Goal: Information Seeking & Learning: Find specific fact

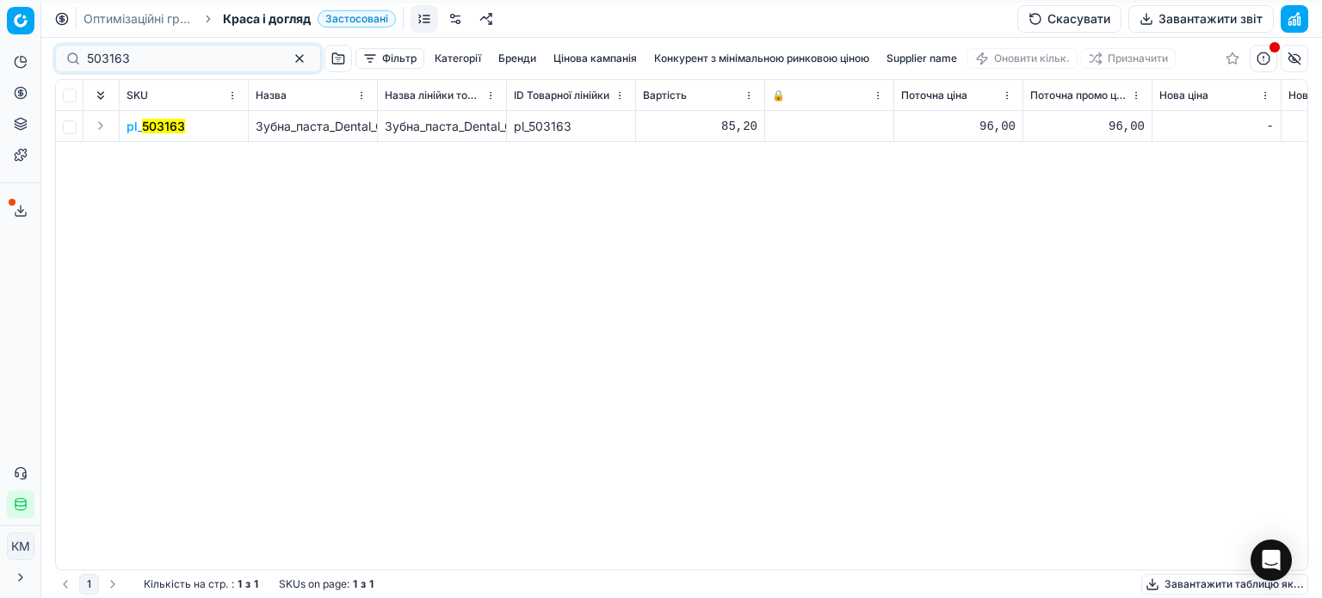
click at [157, 52] on input "503163" at bounding box center [181, 58] width 188 height 17
drag, startPoint x: 148, startPoint y: 59, endPoint x: 65, endPoint y: 57, distance: 83.5
click at [65, 57] on div "503163" at bounding box center [188, 59] width 266 height 28
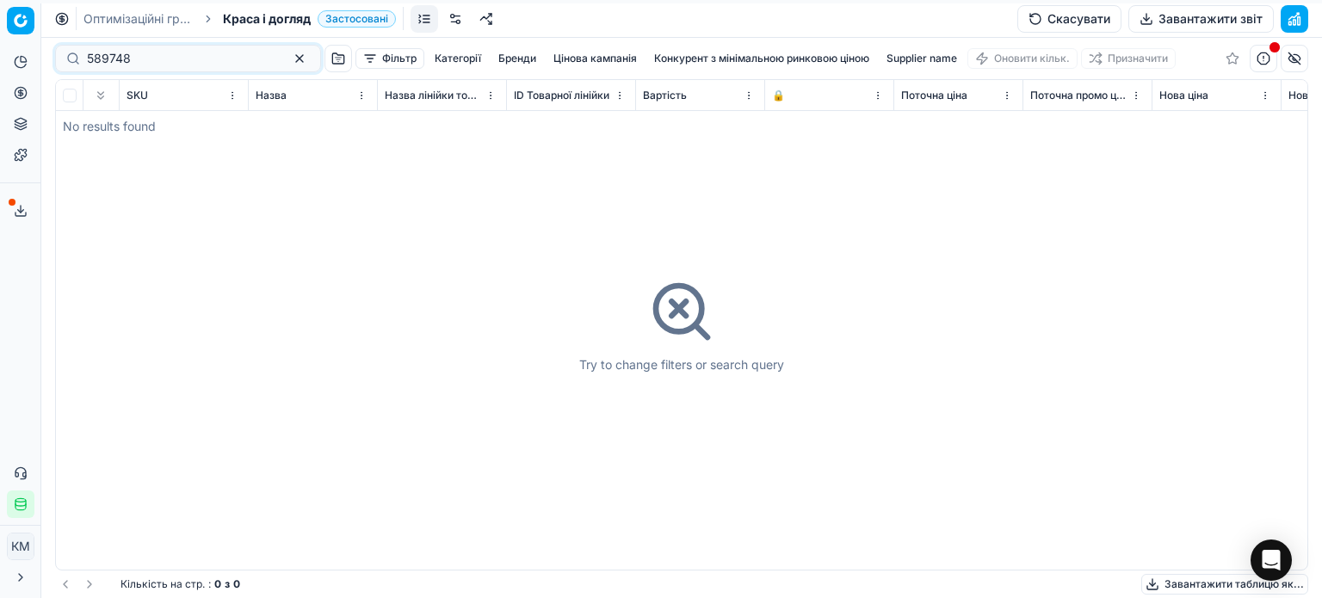
click at [91, 65] on input "589748" at bounding box center [181, 58] width 188 height 17
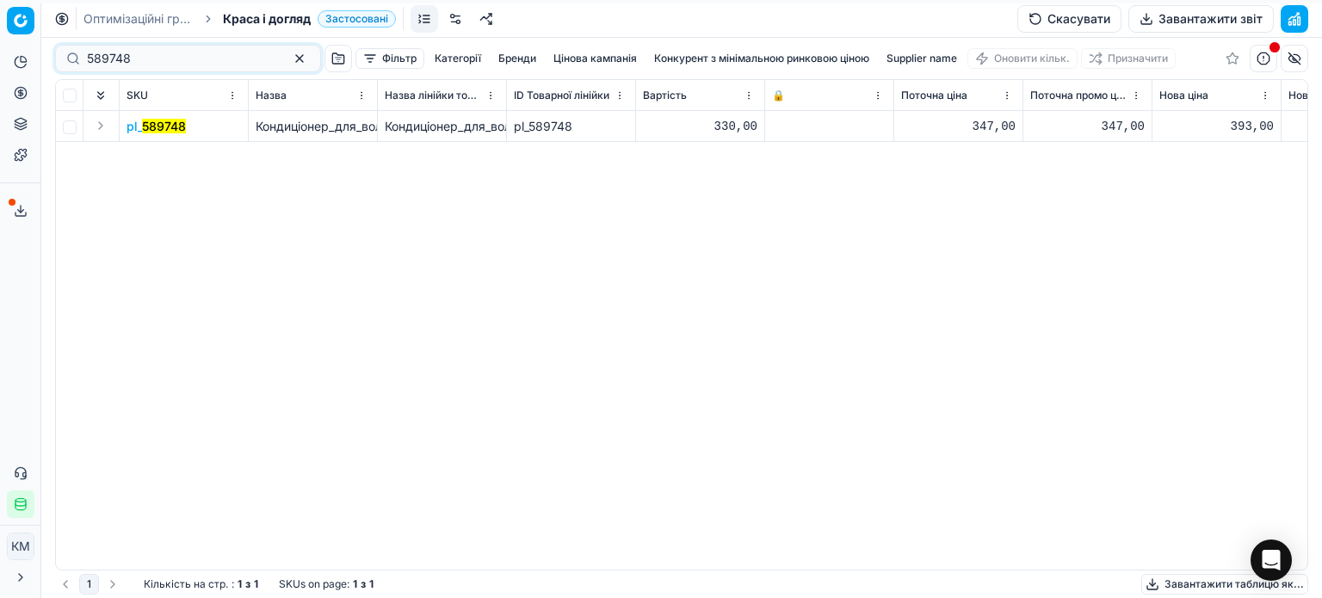
click at [176, 128] on mark "589748" at bounding box center [164, 126] width 44 height 15
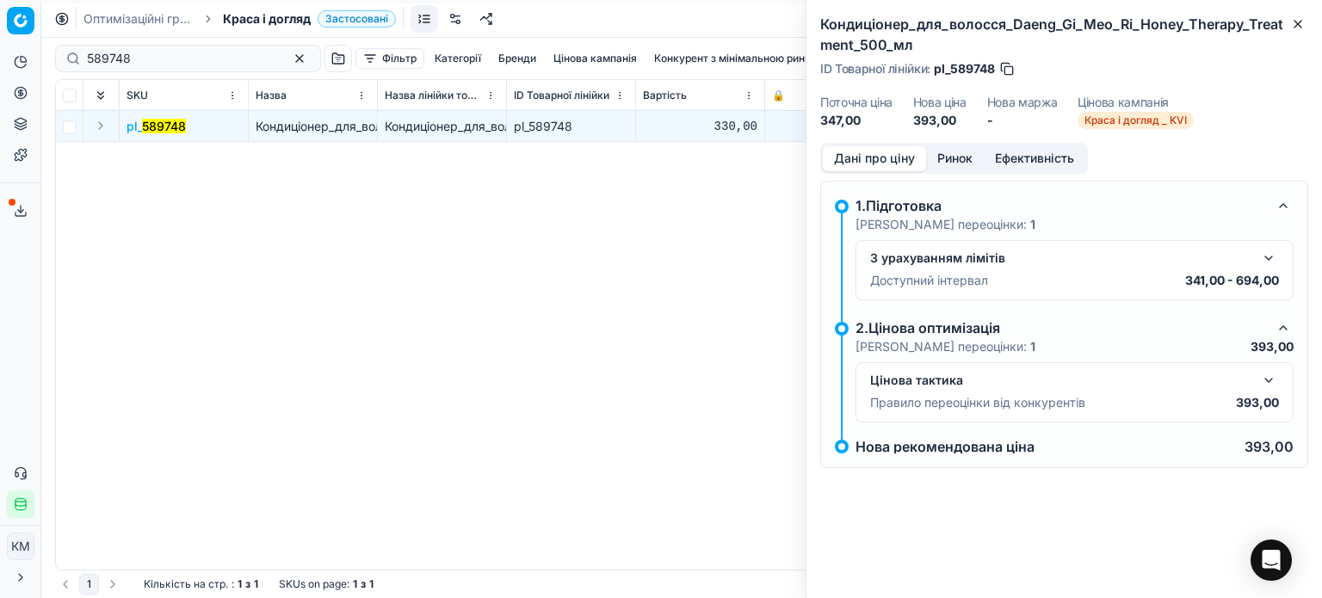
click at [942, 162] on button "Ринок" at bounding box center [955, 158] width 58 height 25
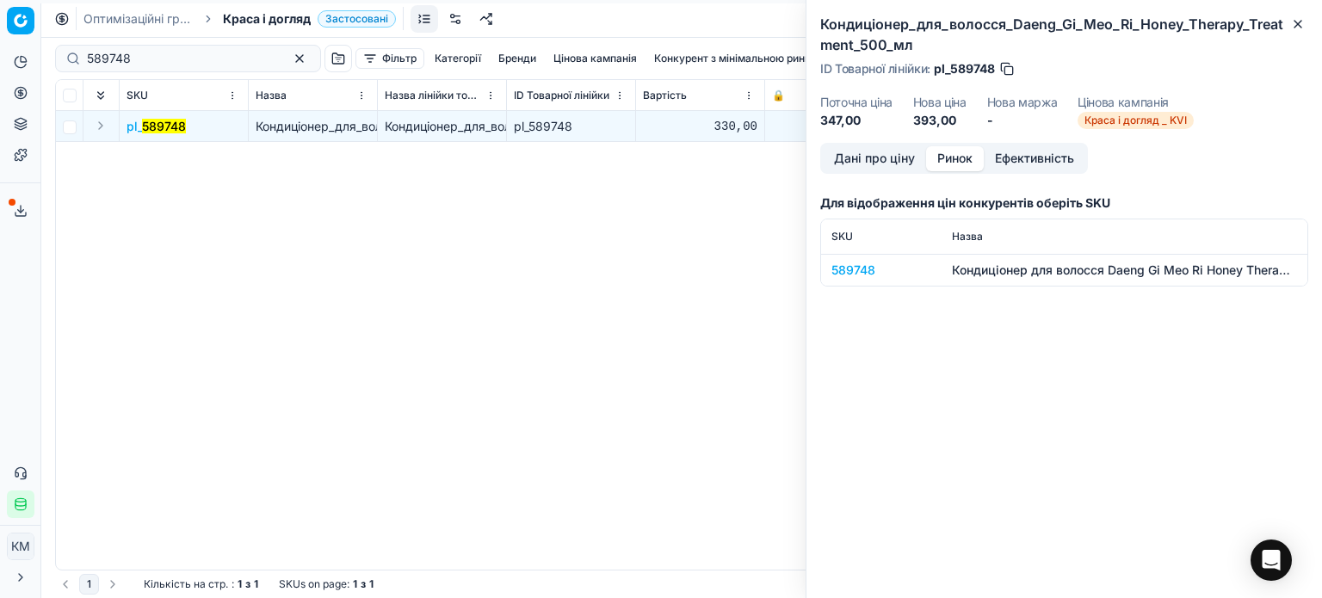
click at [861, 274] on div "589748" at bounding box center [881, 270] width 100 height 17
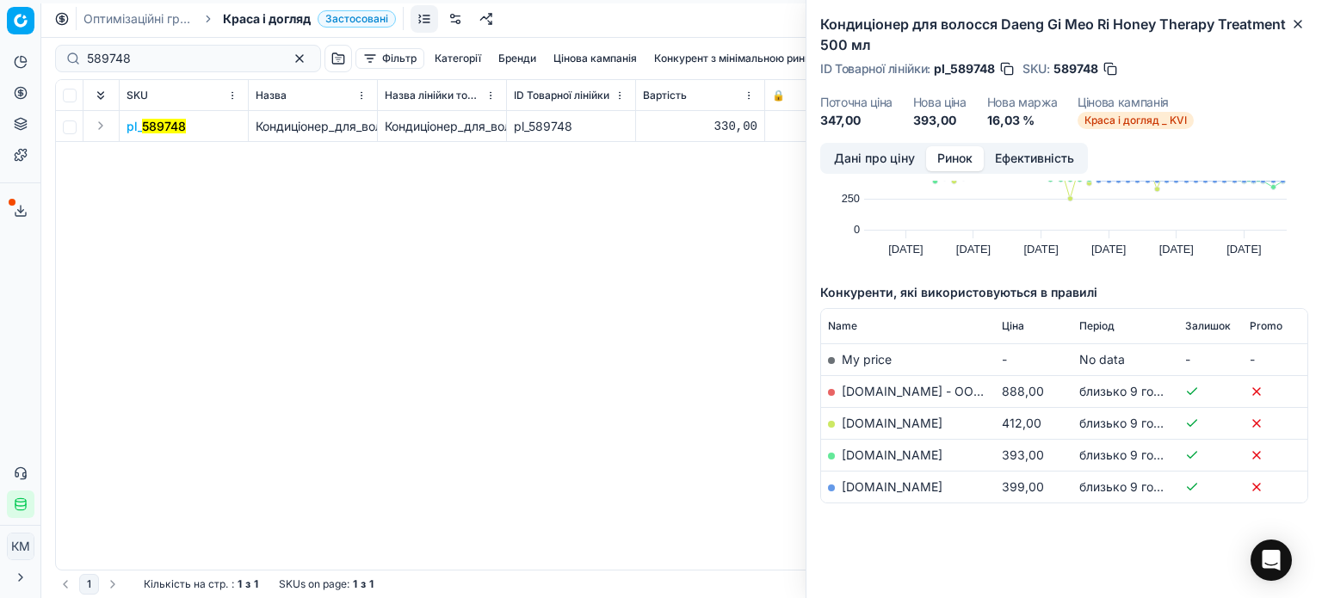
scroll to position [124, 0]
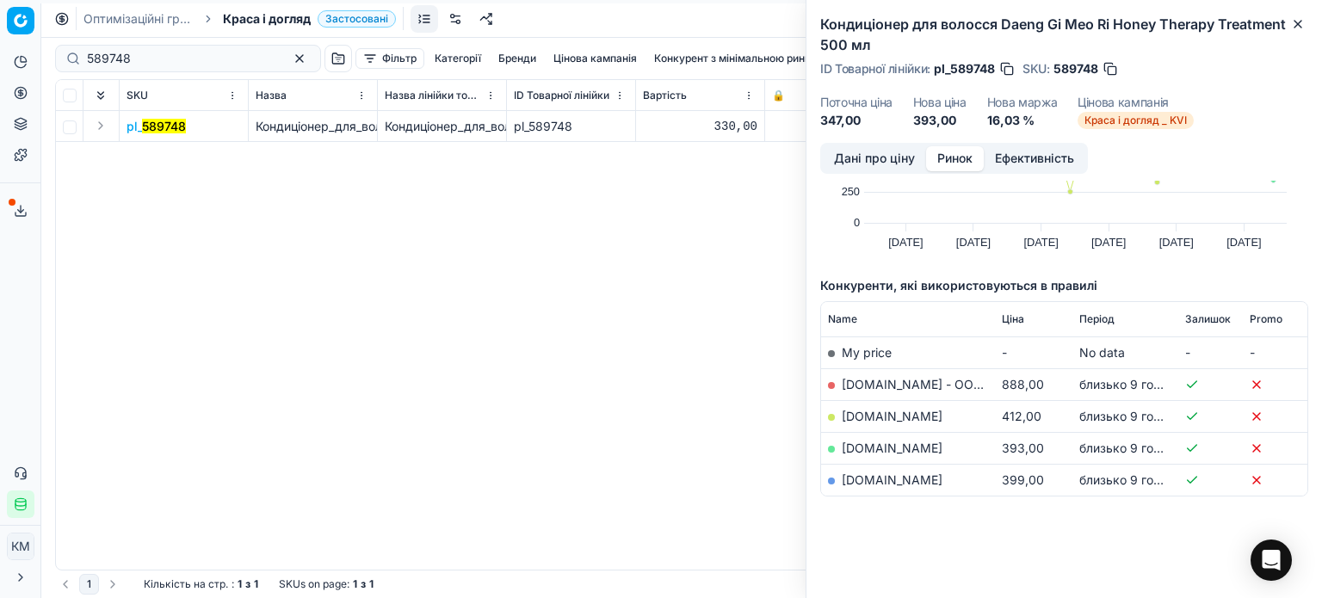
click at [894, 452] on link "[DOMAIN_NAME]" at bounding box center [892, 448] width 101 height 15
drag, startPoint x: 1298, startPoint y: 22, endPoint x: 1103, endPoint y: 27, distance: 194.5
click at [1298, 22] on icon "button" at bounding box center [1298, 24] width 14 height 14
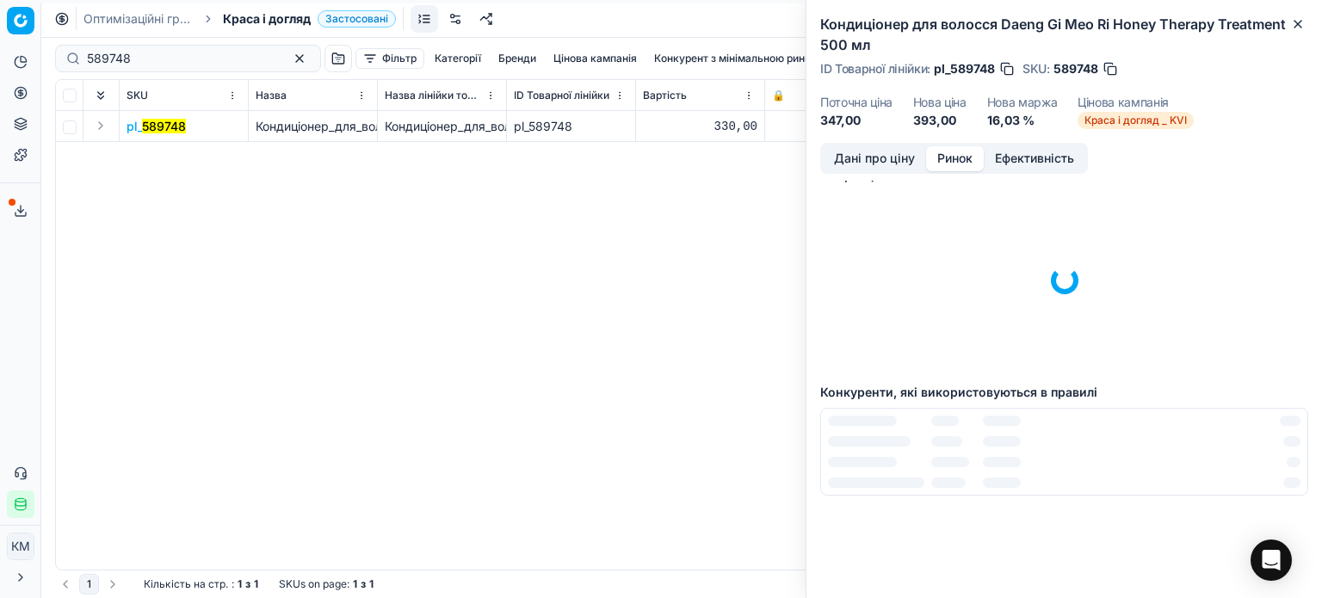
scroll to position [0, 0]
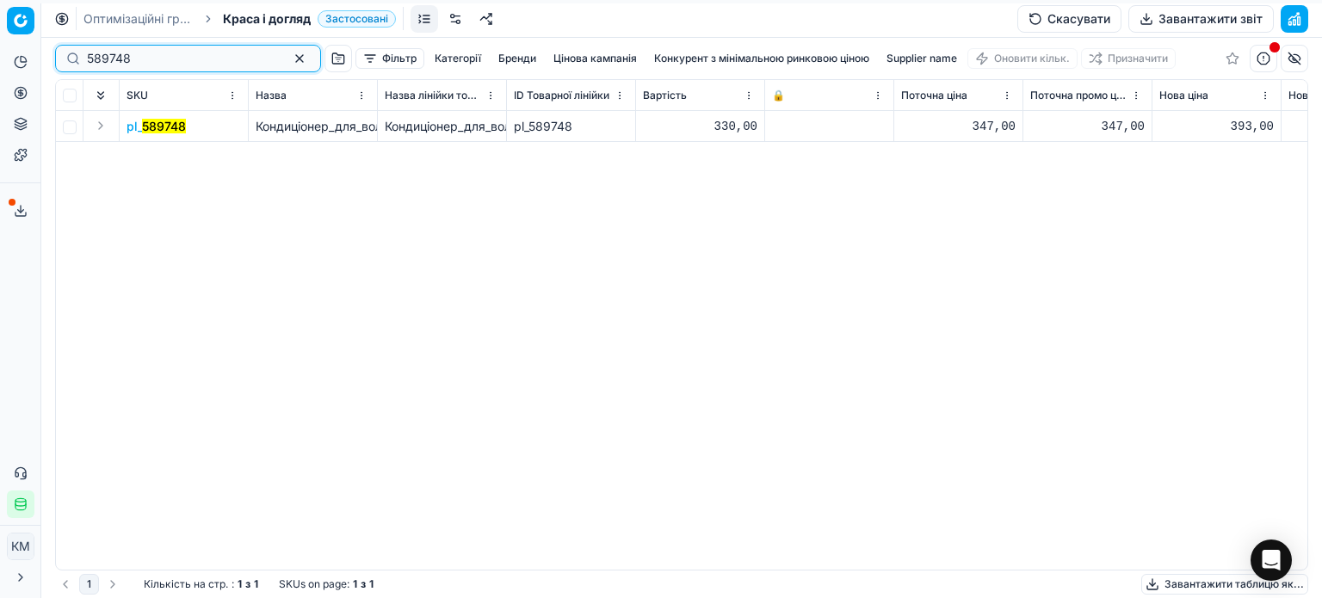
drag, startPoint x: 41, startPoint y: 58, endPoint x: 0, endPoint y: 47, distance: 42.6
click at [0, 51] on div "Pricing platform Аналітика Цінова оптимізація Асортимент продукції Шаблони Серв…" at bounding box center [661, 299] width 1322 height 598
paste input "589752"
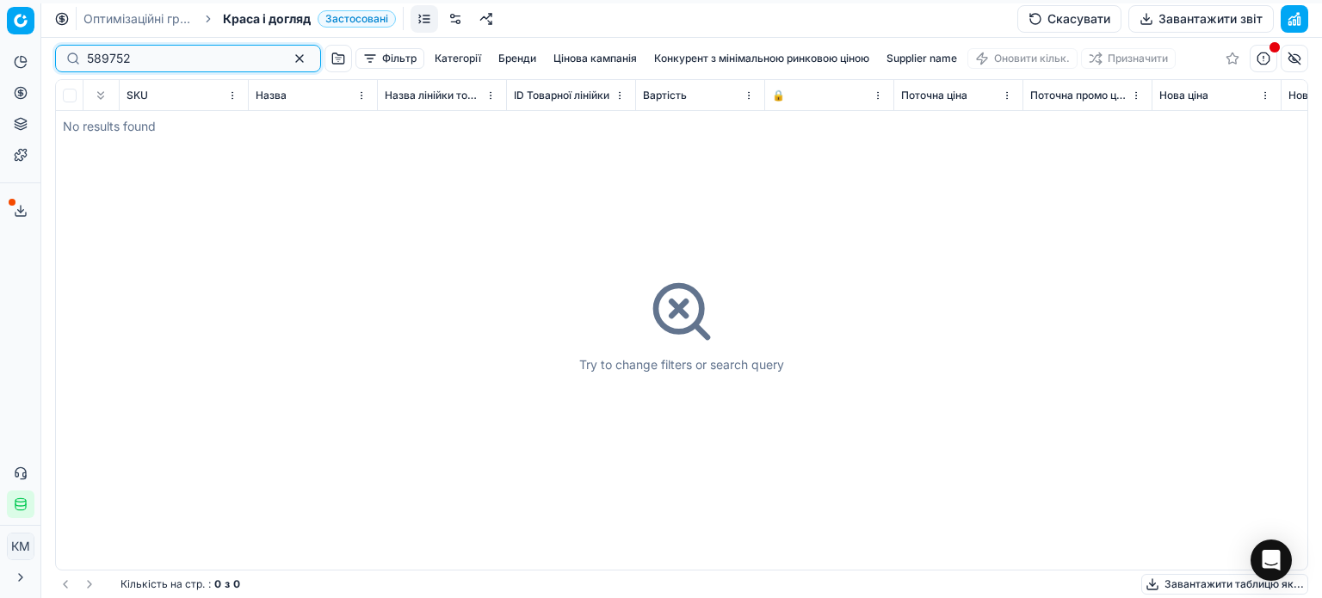
click at [92, 59] on input "589752" at bounding box center [181, 58] width 188 height 17
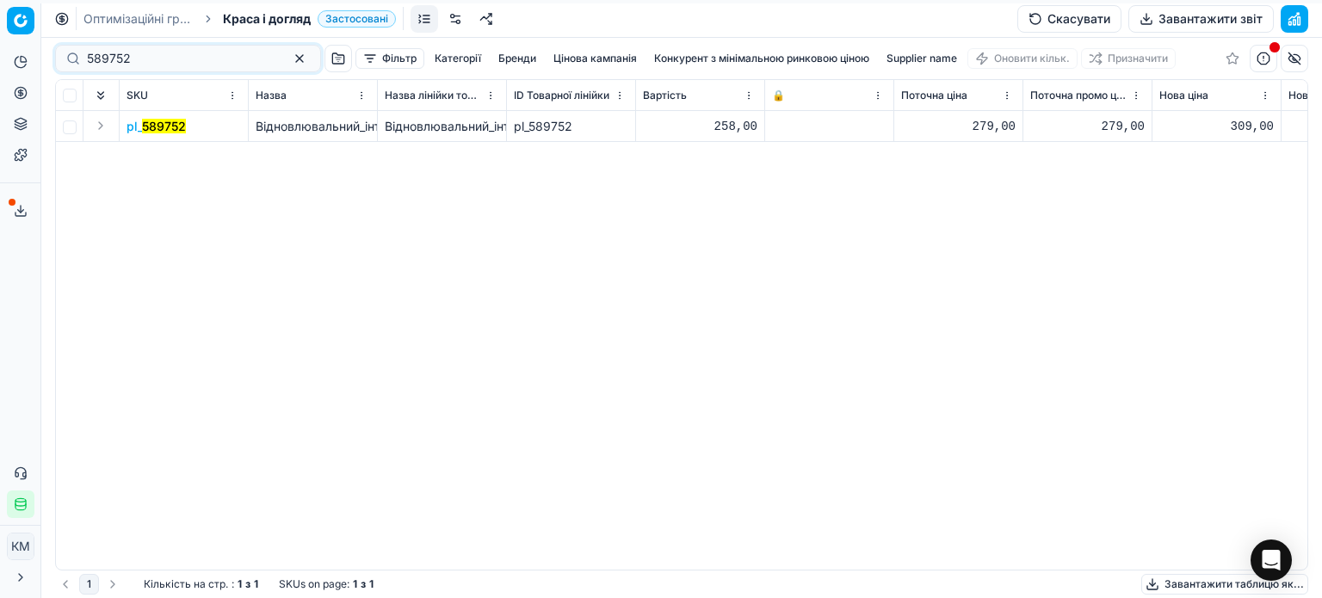
click at [155, 129] on mark "589752" at bounding box center [164, 126] width 44 height 15
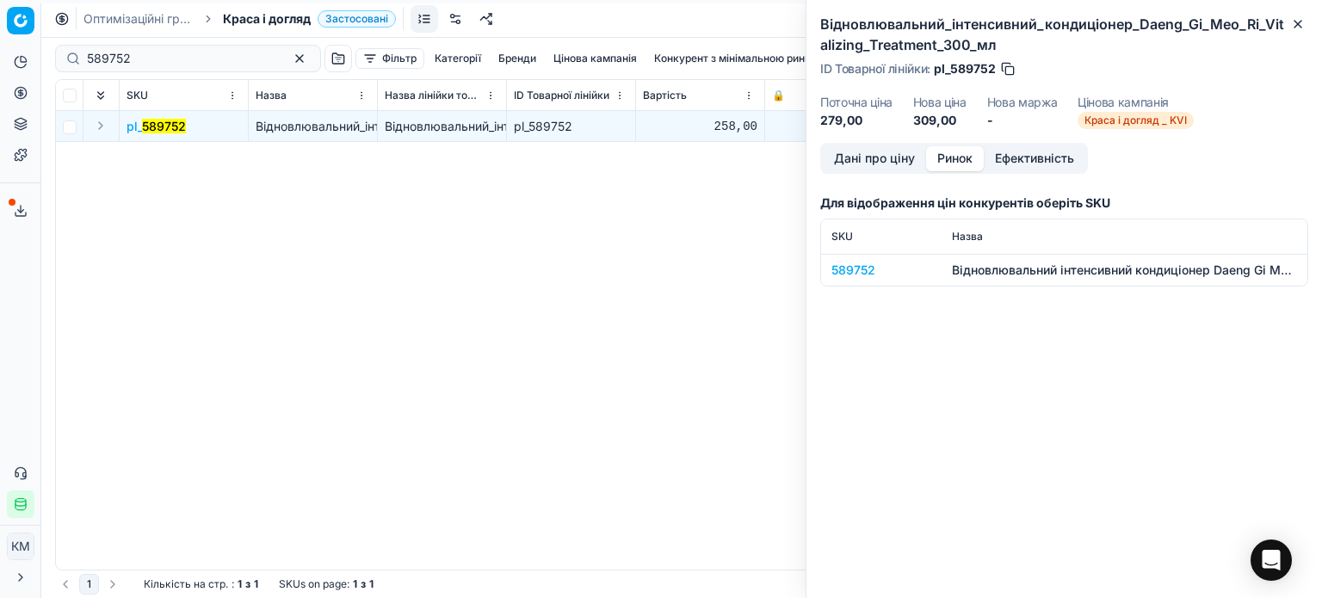
click at [958, 151] on button "Ринок" at bounding box center [955, 158] width 58 height 25
click at [848, 268] on div "589752" at bounding box center [881, 270] width 100 height 17
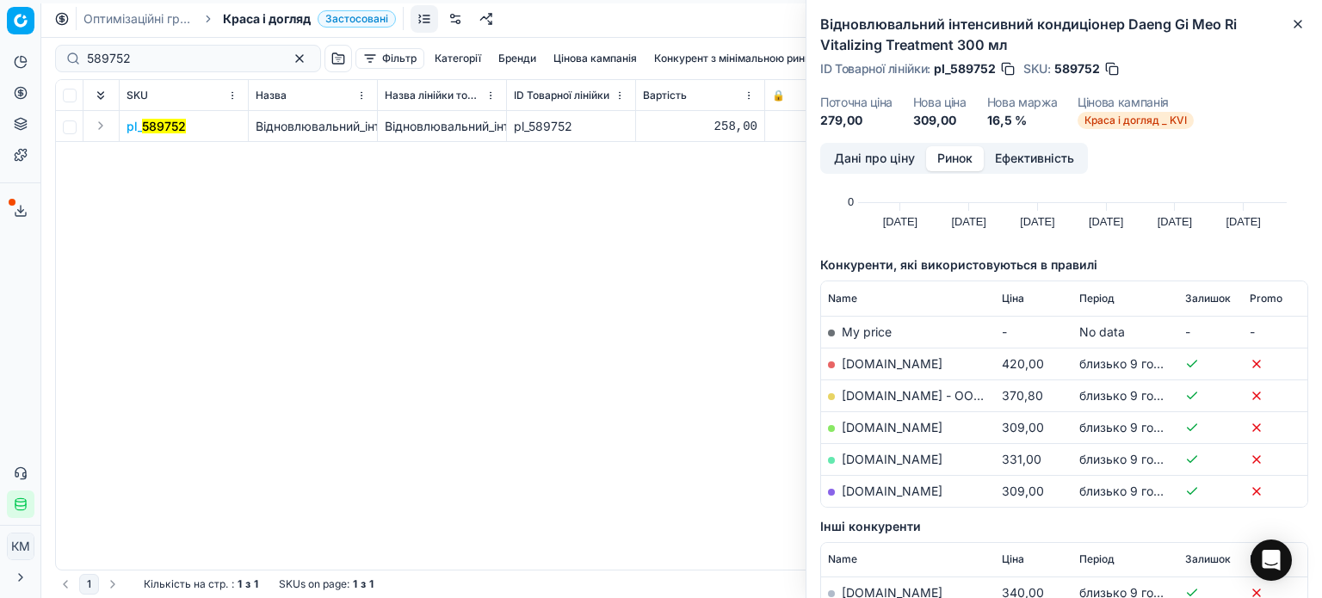
scroll to position [172, 0]
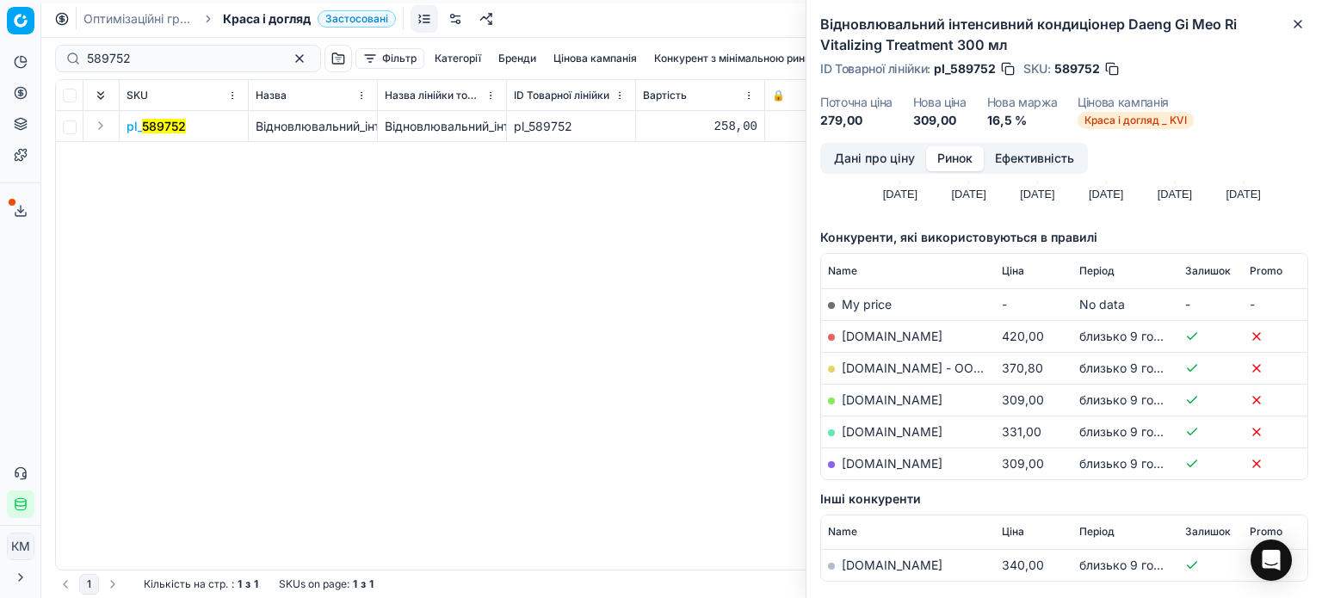
click at [872, 399] on link "[DOMAIN_NAME]" at bounding box center [892, 399] width 101 height 15
click at [1292, 24] on icon "button" at bounding box center [1298, 24] width 14 height 14
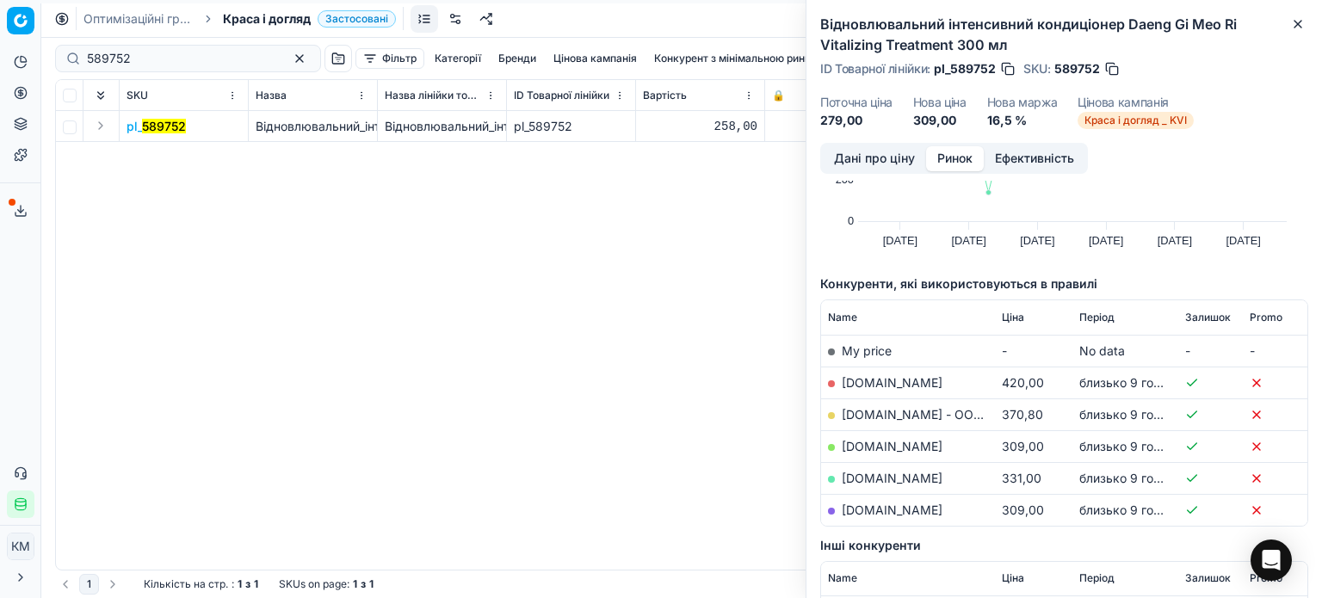
scroll to position [0, 0]
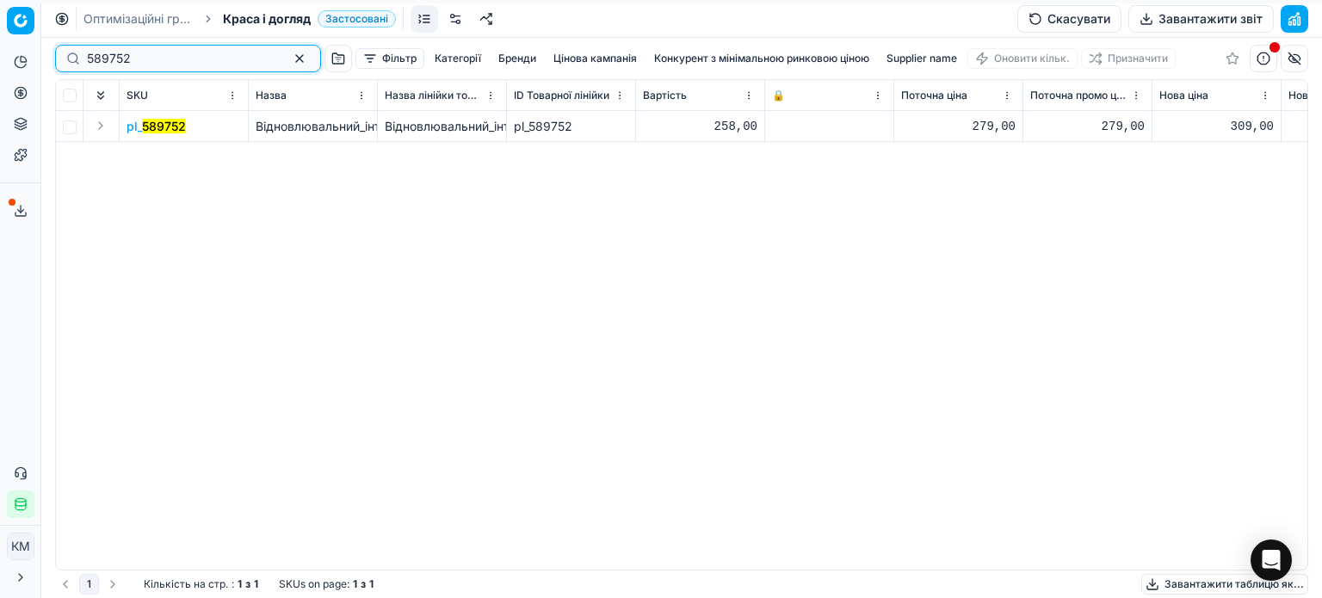
drag, startPoint x: 105, startPoint y: 65, endPoint x: 8, endPoint y: 51, distance: 98.2
click at [8, 51] on div "Pricing platform Аналітика Цінова оптимізація Асортимент продукції Шаблони Серв…" at bounding box center [661, 299] width 1322 height 598
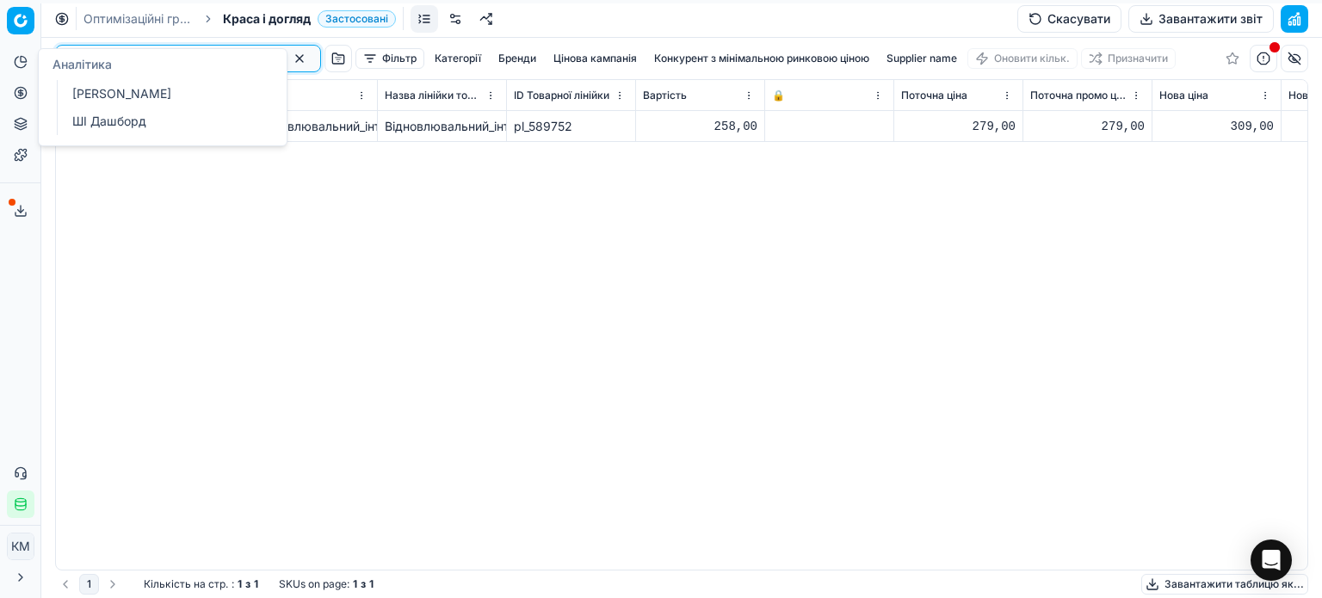
paste input "508069"
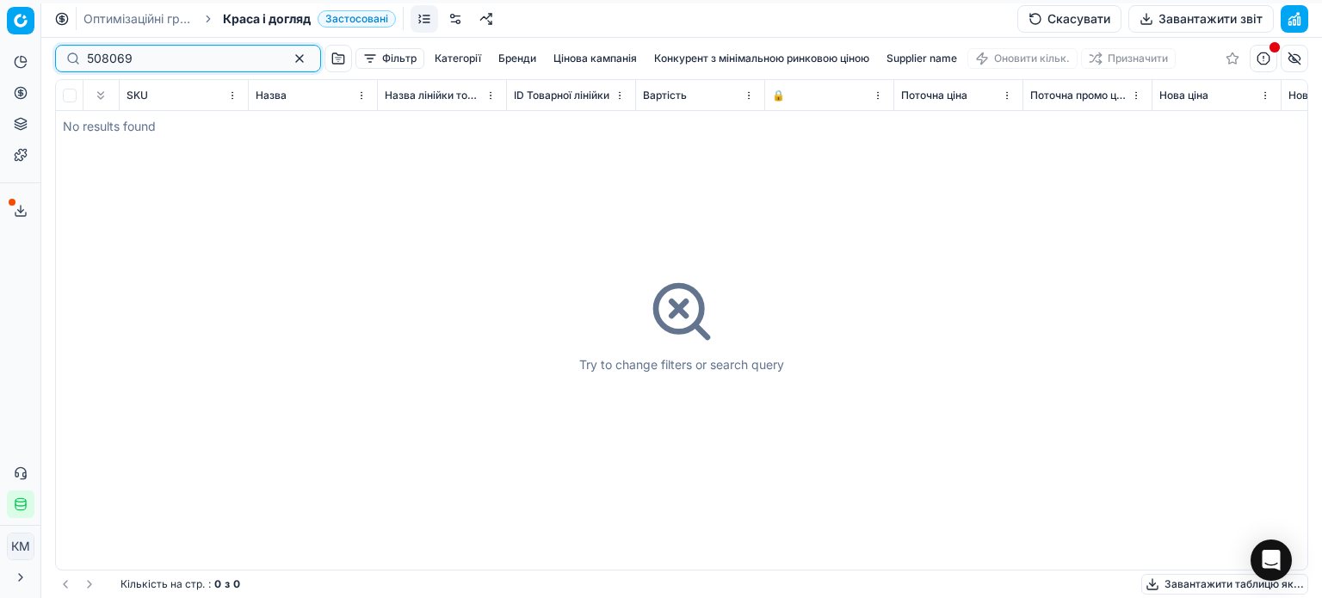
click at [89, 59] on input "508069" at bounding box center [181, 58] width 188 height 17
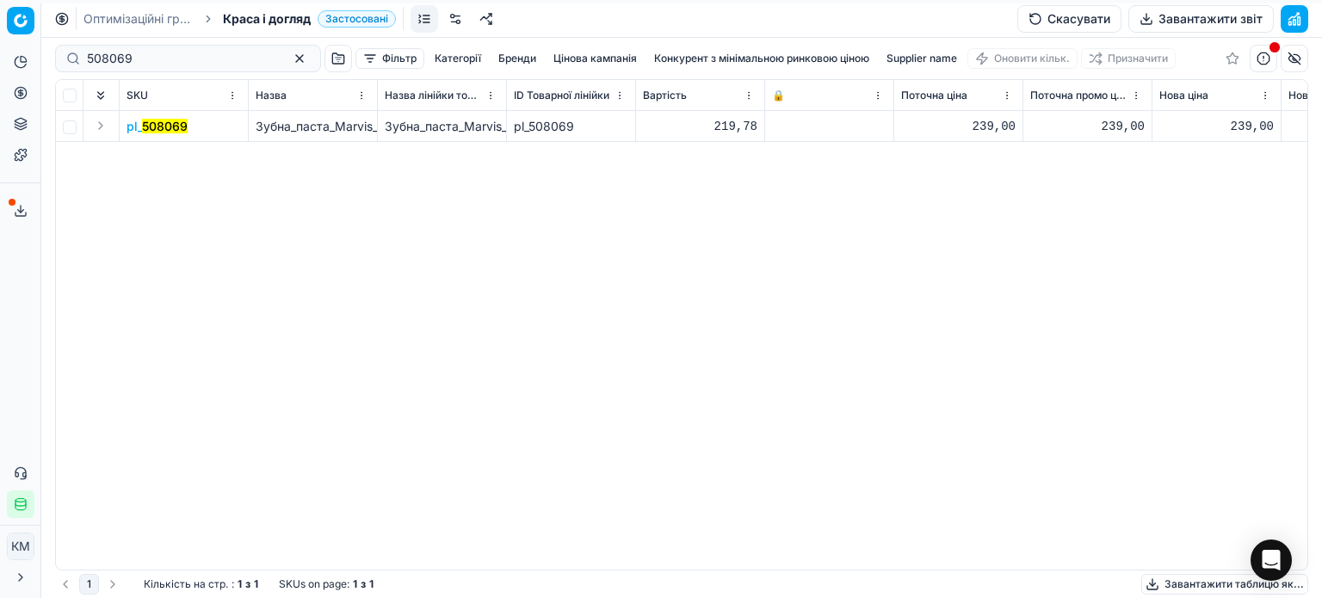
click at [170, 131] on mark "508069" at bounding box center [165, 126] width 46 height 15
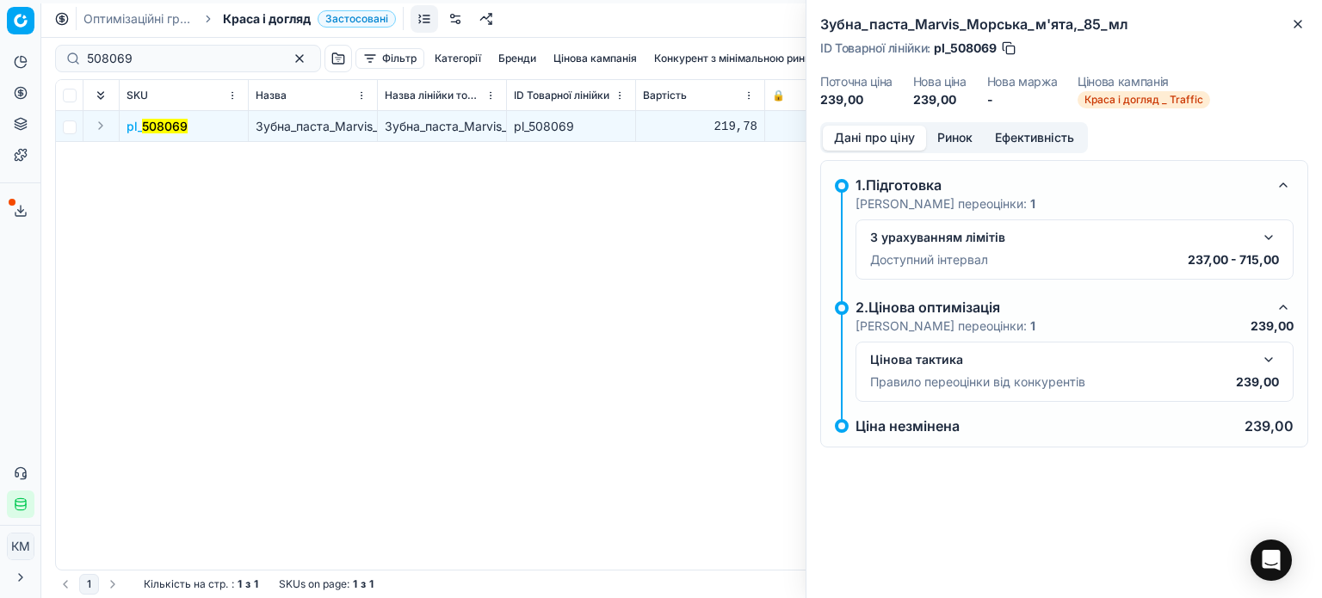
click at [960, 145] on button "Ринок" at bounding box center [955, 138] width 58 height 25
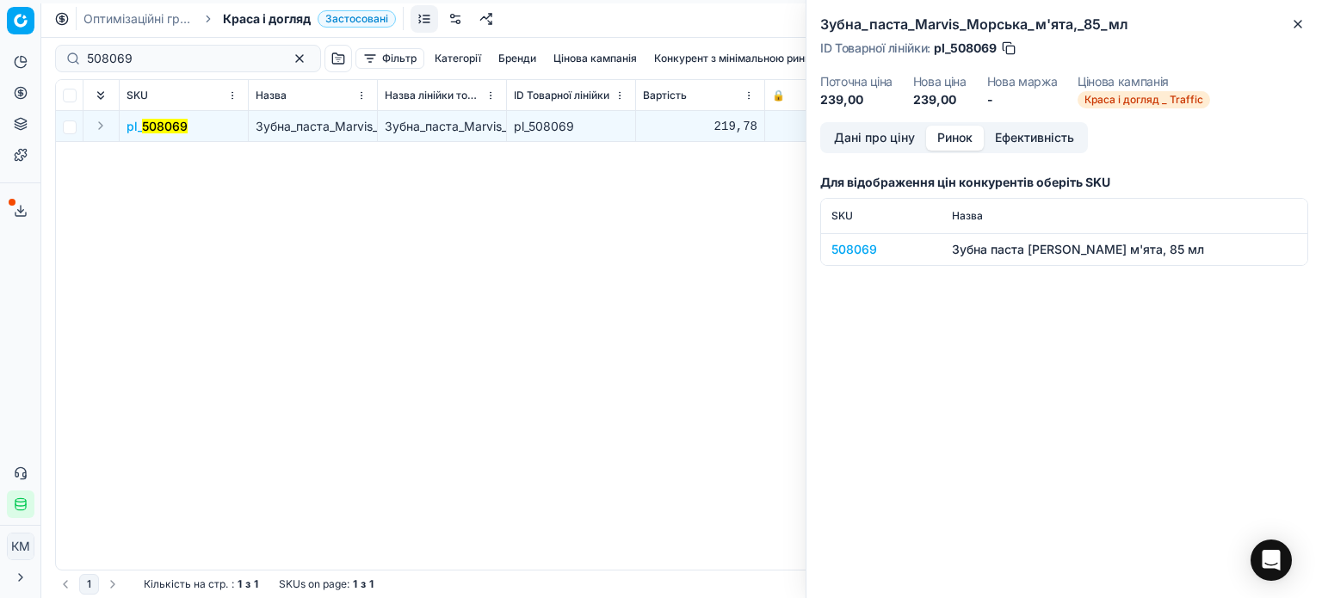
click at [874, 249] on div "508069" at bounding box center [881, 249] width 100 height 17
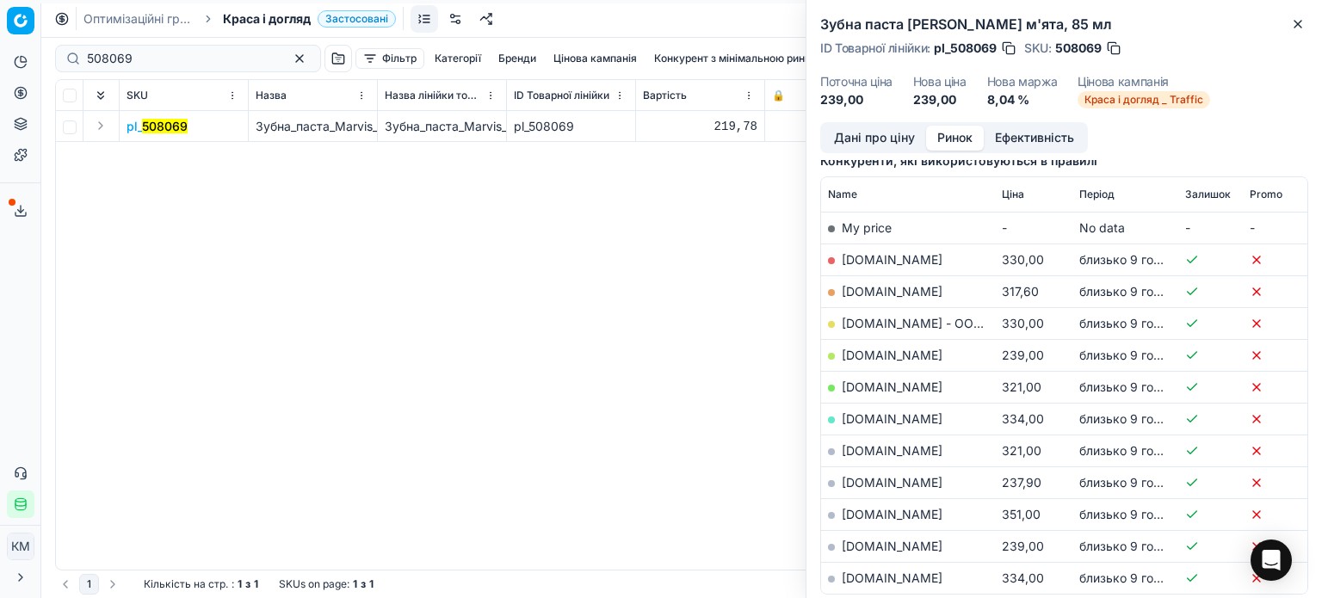
scroll to position [258, 0]
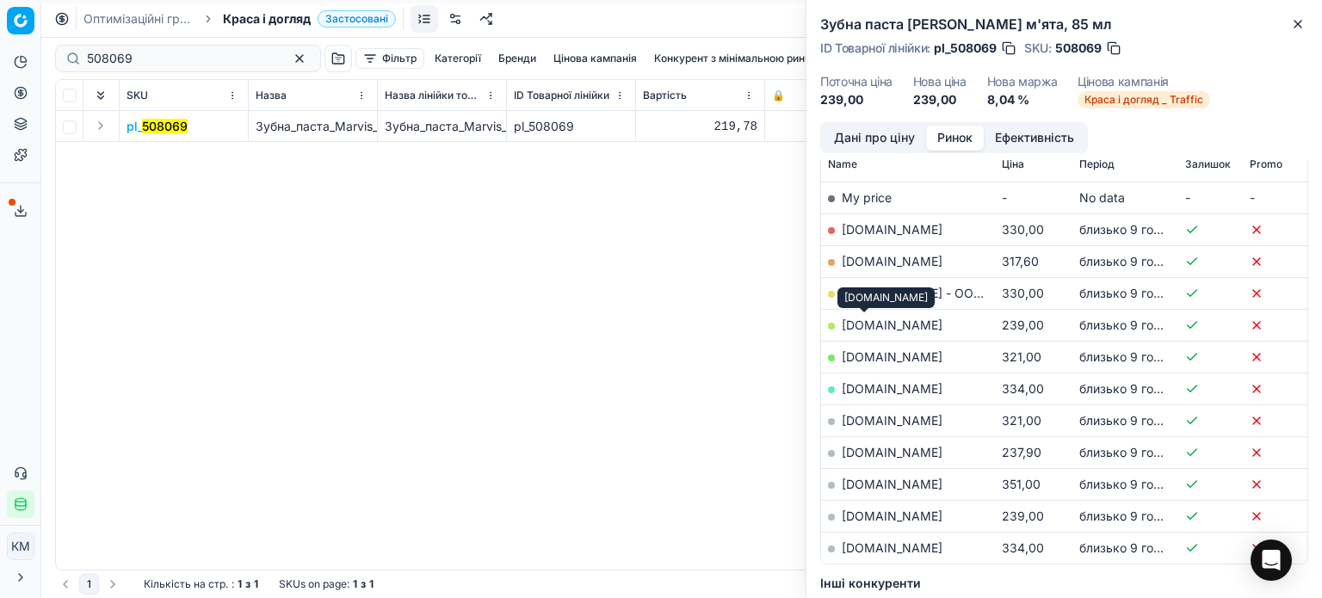
click at [876, 319] on link "[DOMAIN_NAME]" at bounding box center [892, 325] width 101 height 15
click at [1294, 27] on icon "button" at bounding box center [1298, 24] width 14 height 14
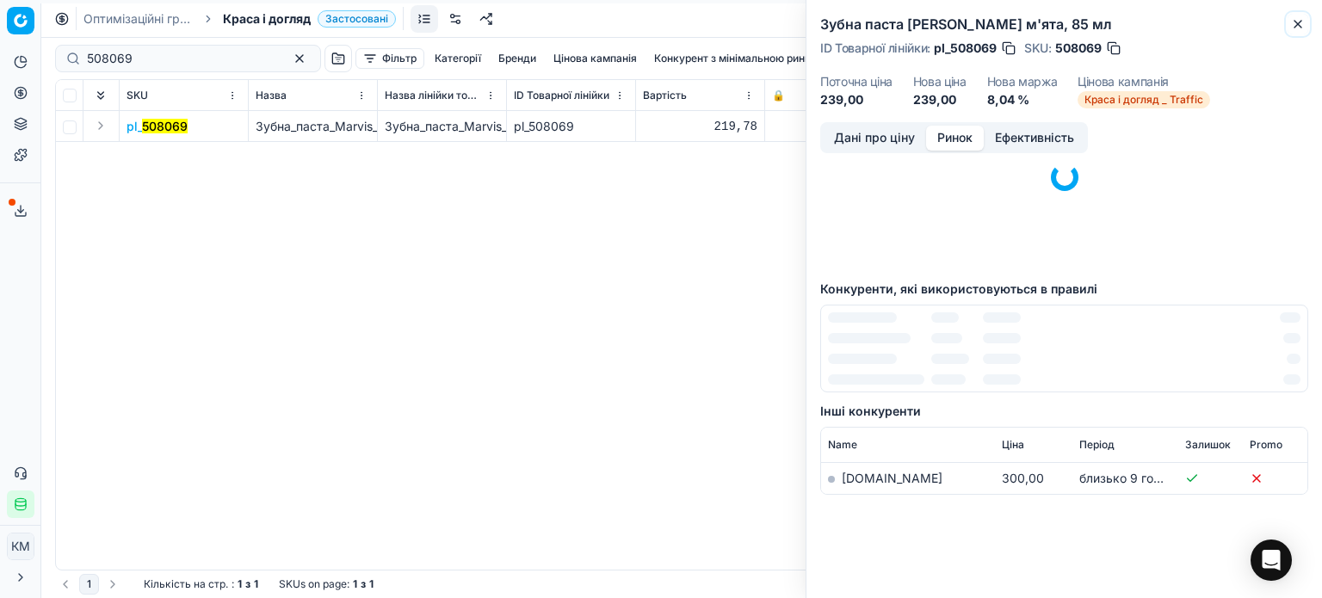
scroll to position [105, 0]
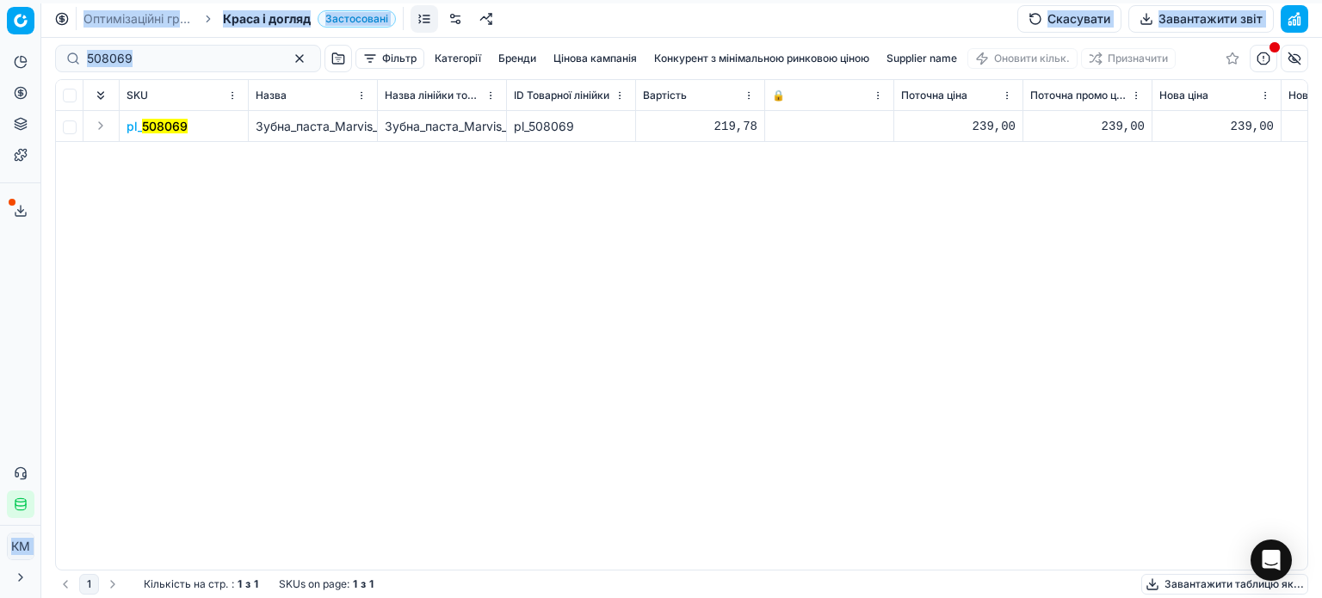
drag, startPoint x: 170, startPoint y: 65, endPoint x: 3, endPoint y: 48, distance: 166.9
click at [3, 48] on div "Pricing platform Аналітика Цінова оптимізація Асортимент продукції Шаблони Серв…" at bounding box center [661, 299] width 1322 height 598
click at [171, 64] on input "508069" at bounding box center [181, 58] width 188 height 17
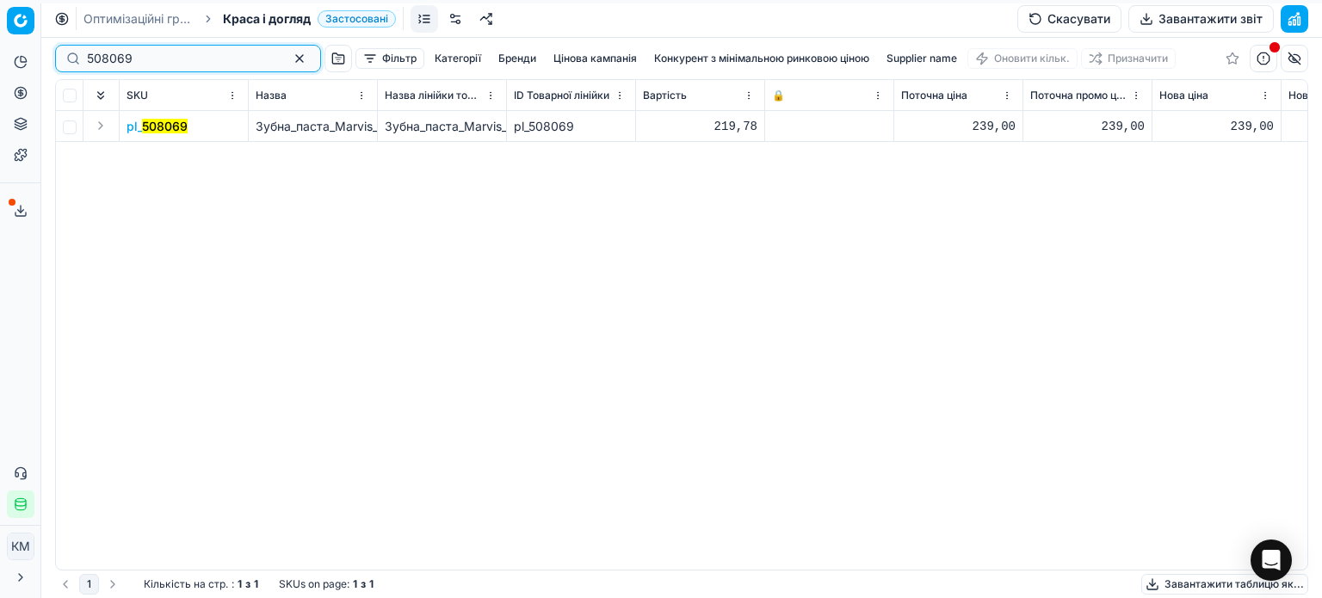
drag, startPoint x: 163, startPoint y: 62, endPoint x: 42, endPoint y: 61, distance: 121.3
click at [42, 61] on div "Pricing platform Аналітика Цінова оптимізація Асортимент продукції Шаблони Серв…" at bounding box center [661, 299] width 1322 height 598
paste input "508075"
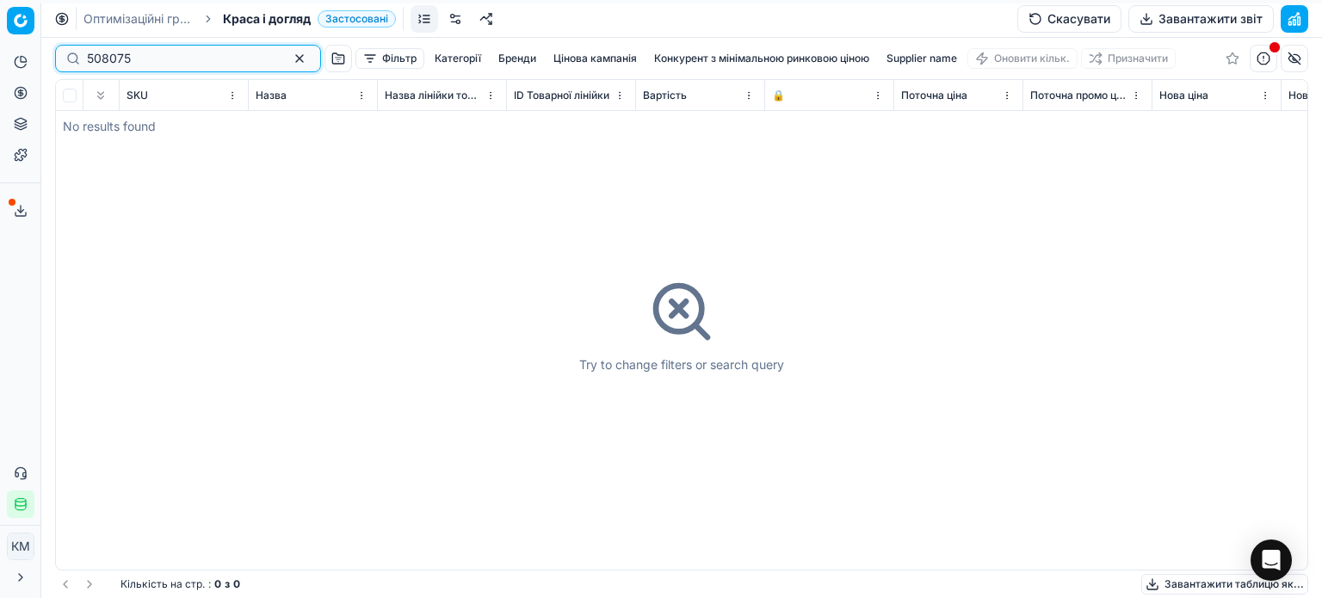
click at [93, 63] on input "508075" at bounding box center [181, 58] width 188 height 17
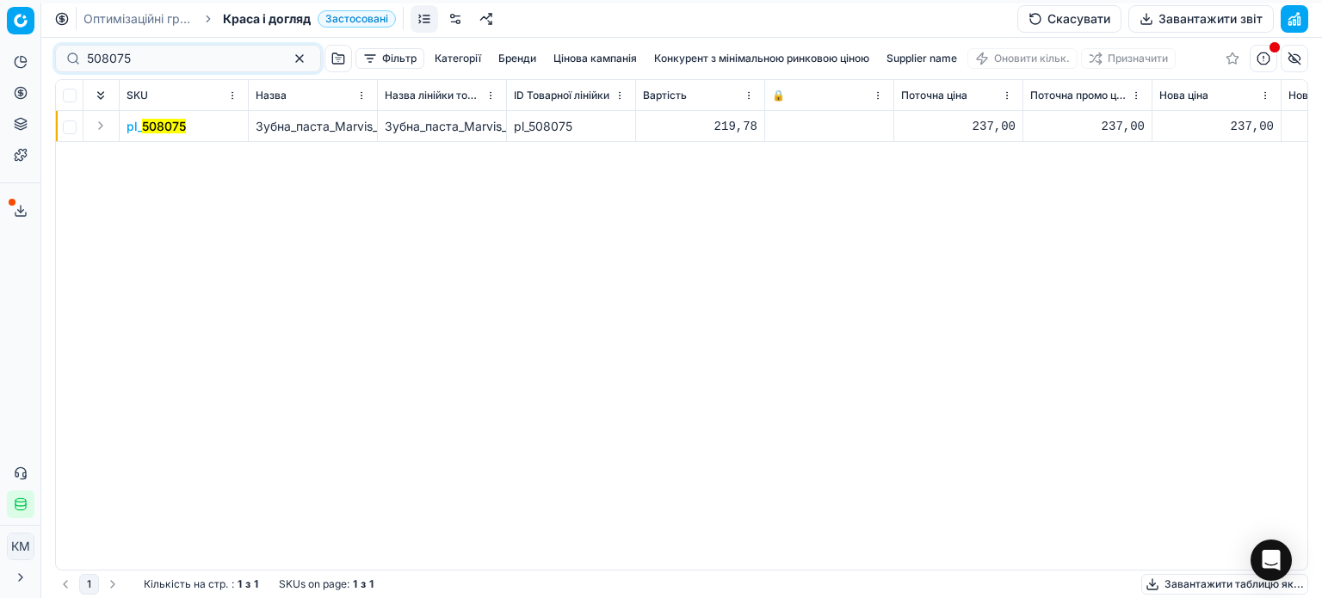
click at [170, 131] on mark "508075" at bounding box center [164, 126] width 44 height 15
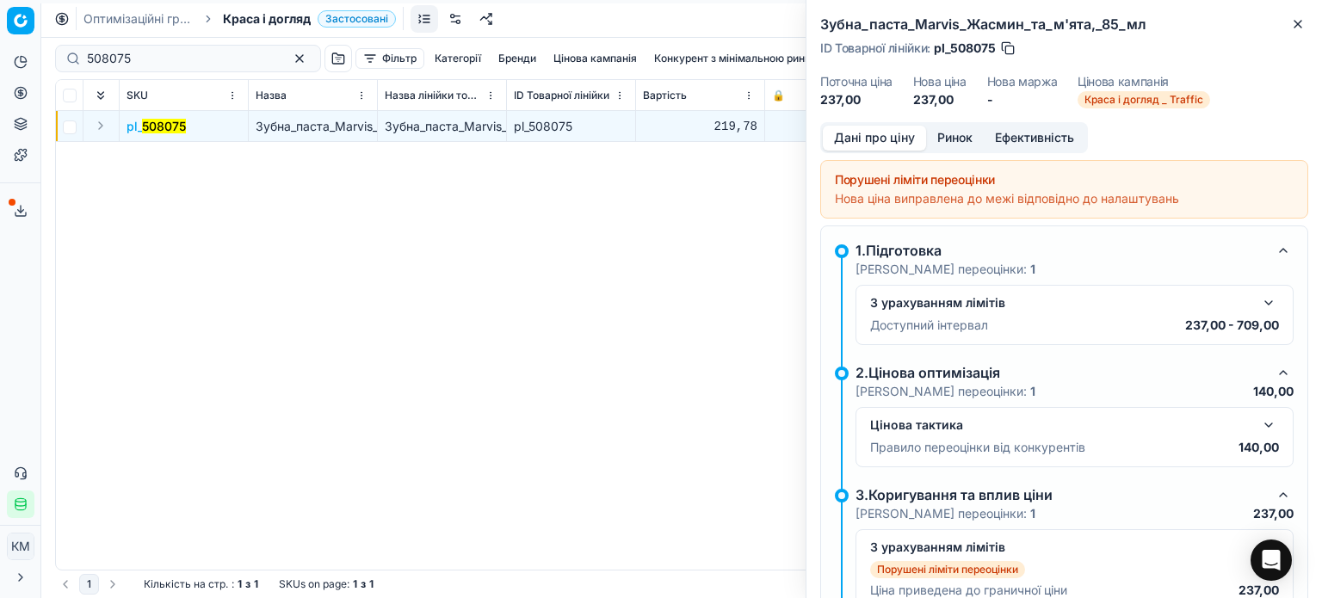
click at [965, 141] on button "Ринок" at bounding box center [955, 138] width 58 height 25
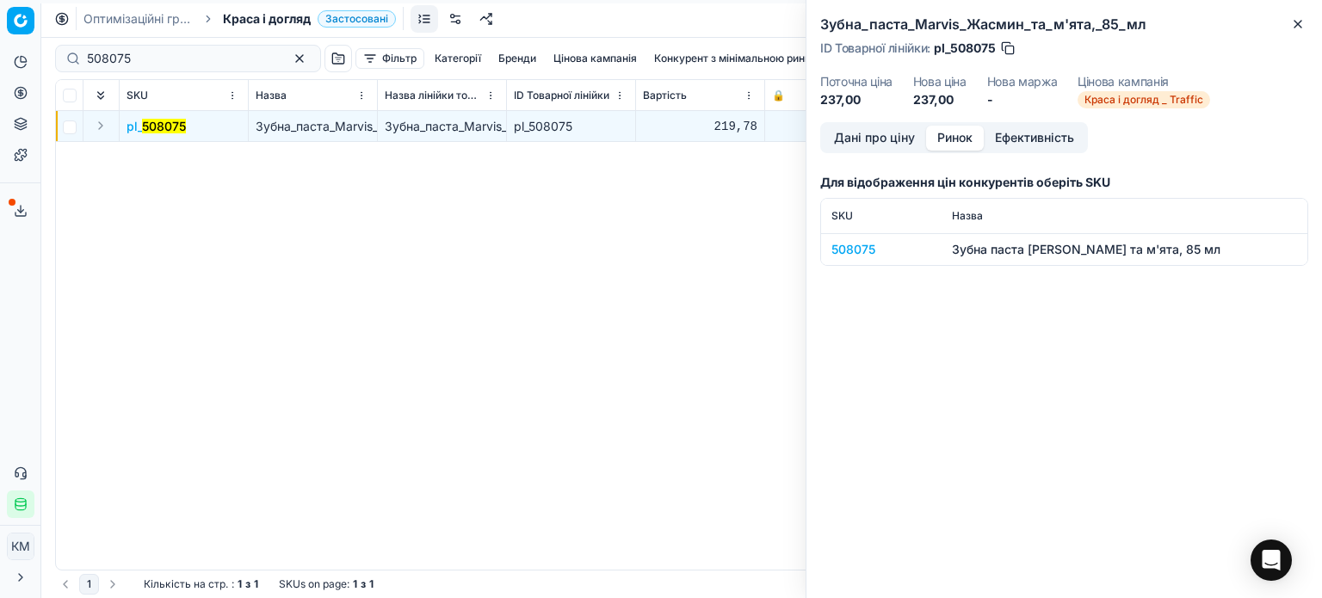
click at [854, 250] on div "508075" at bounding box center [881, 249] width 100 height 17
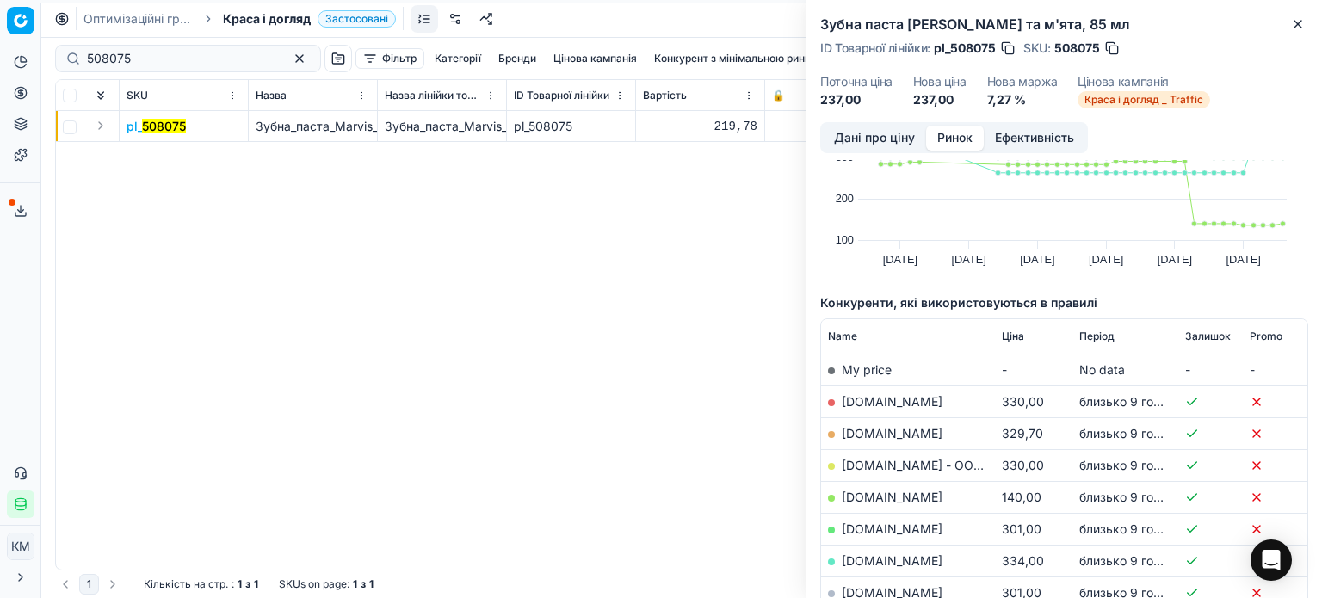
scroll to position [172, 0]
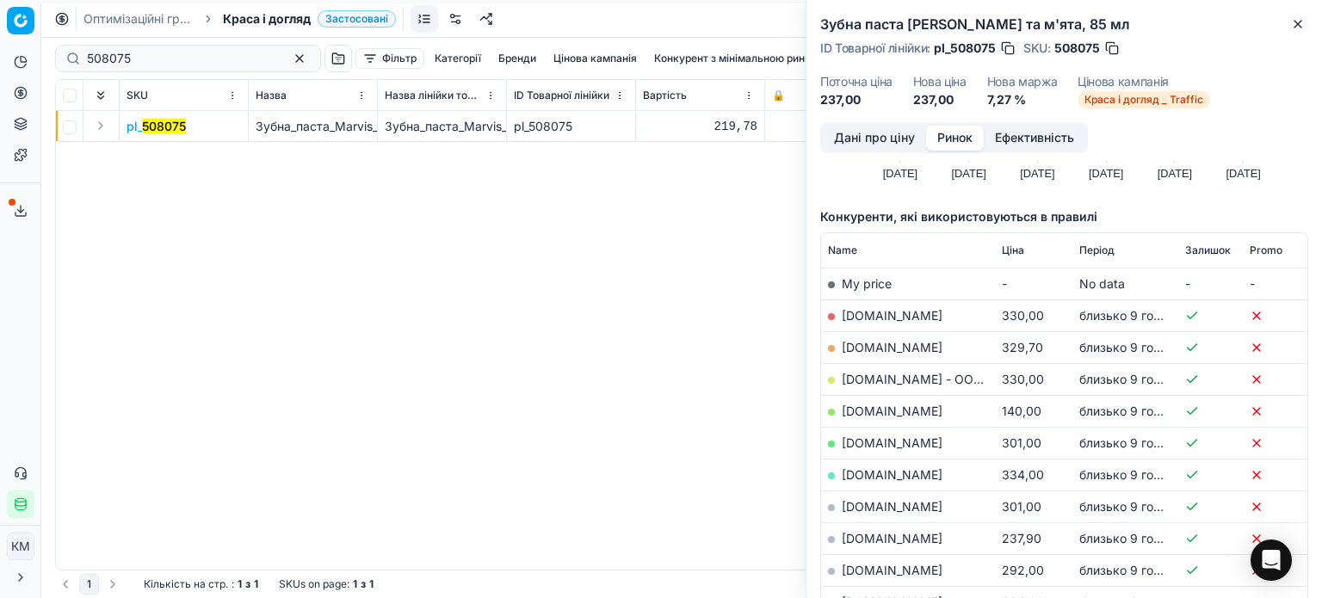
click at [868, 410] on link "[DOMAIN_NAME]" at bounding box center [892, 411] width 101 height 15
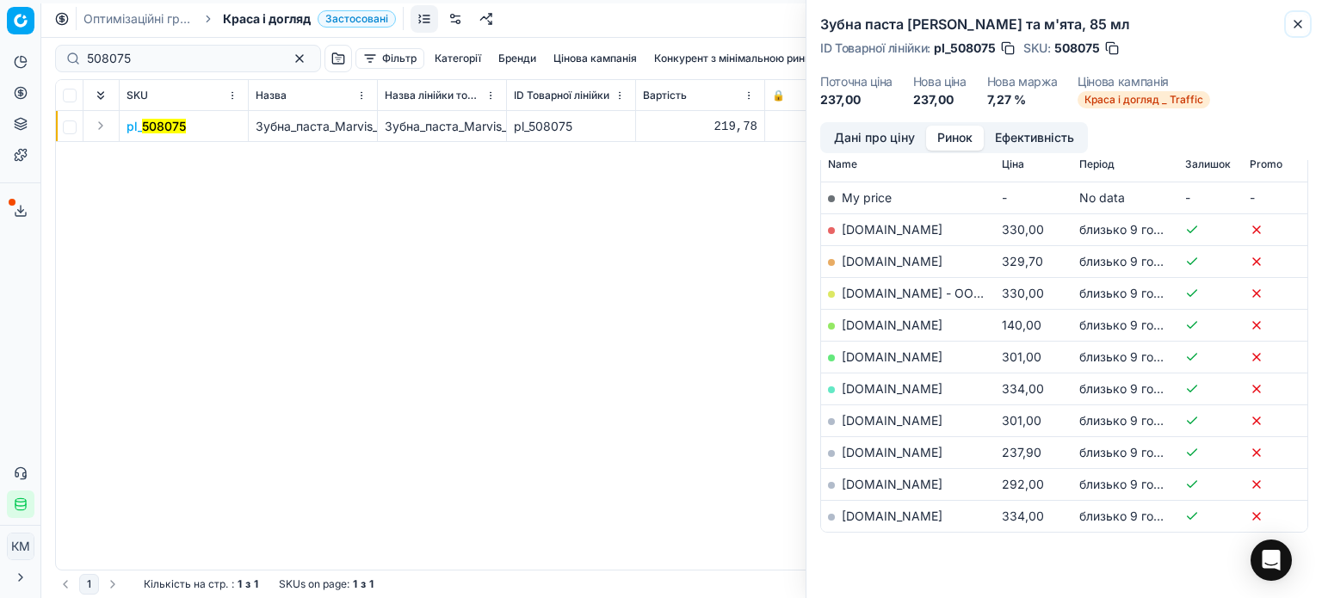
drag, startPoint x: 1295, startPoint y: 27, endPoint x: 998, endPoint y: 37, distance: 297.1
click at [1292, 27] on icon "button" at bounding box center [1298, 24] width 14 height 14
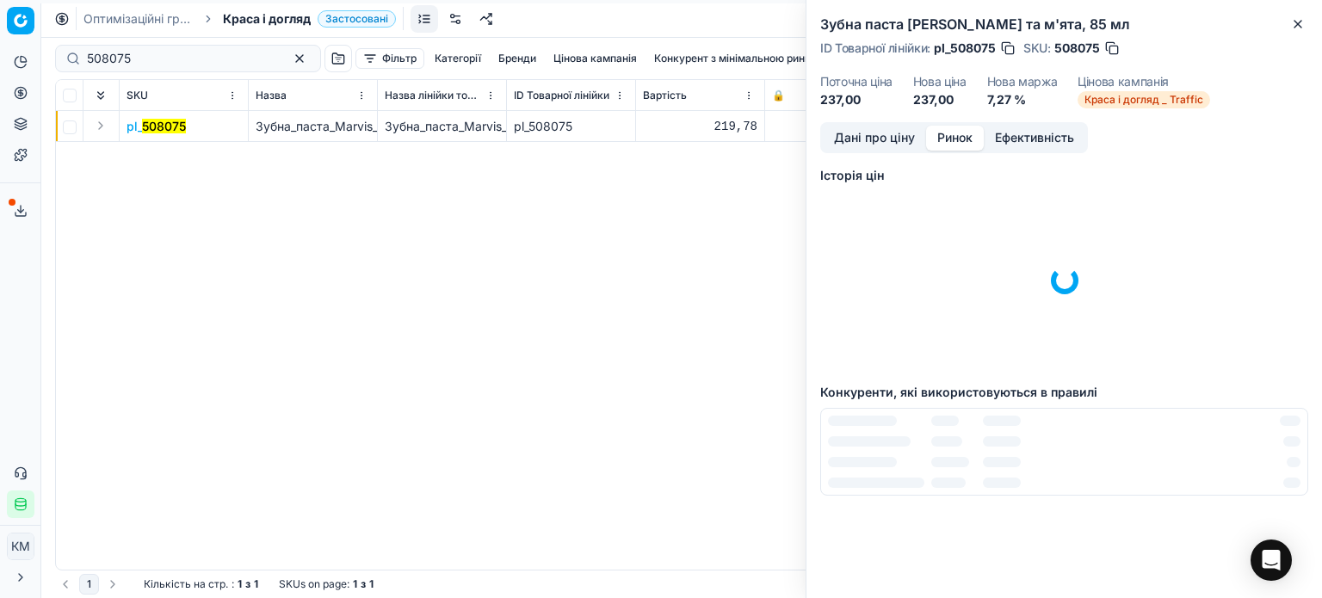
scroll to position [0, 0]
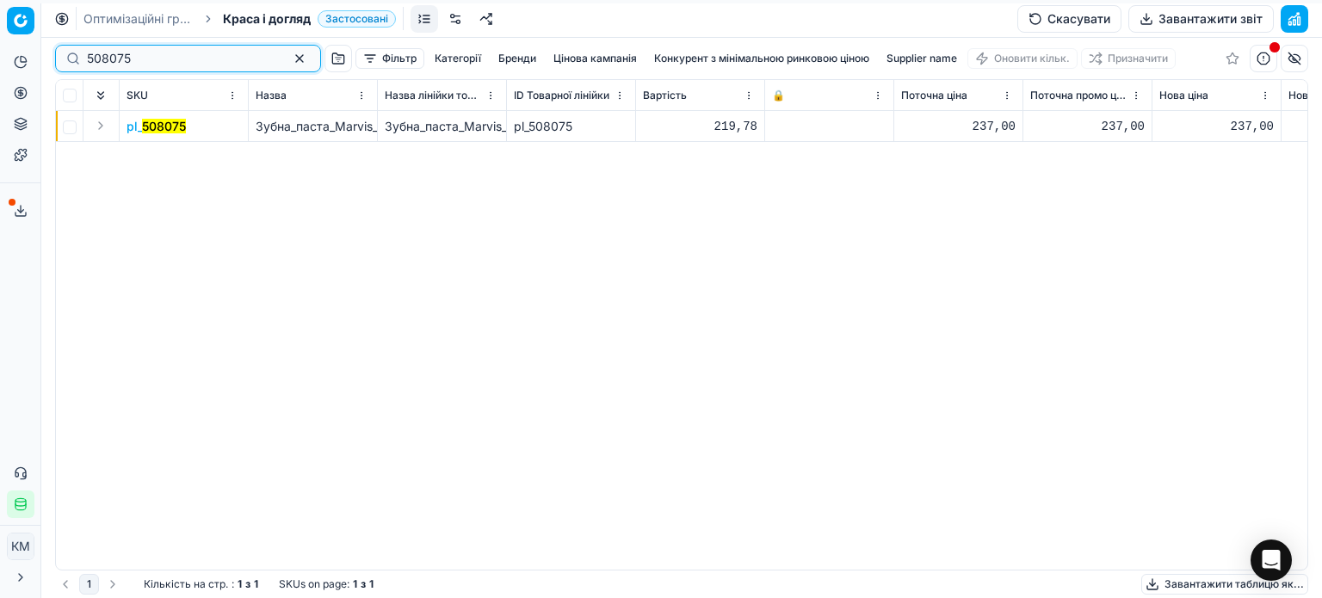
drag, startPoint x: 152, startPoint y: 61, endPoint x: 4, endPoint y: 44, distance: 149.0
click at [0, 44] on div "Pricing platform Аналітика Цінова оптимізація Асортимент продукції Шаблони Серв…" at bounding box center [661, 299] width 1322 height 598
paste input "508073"
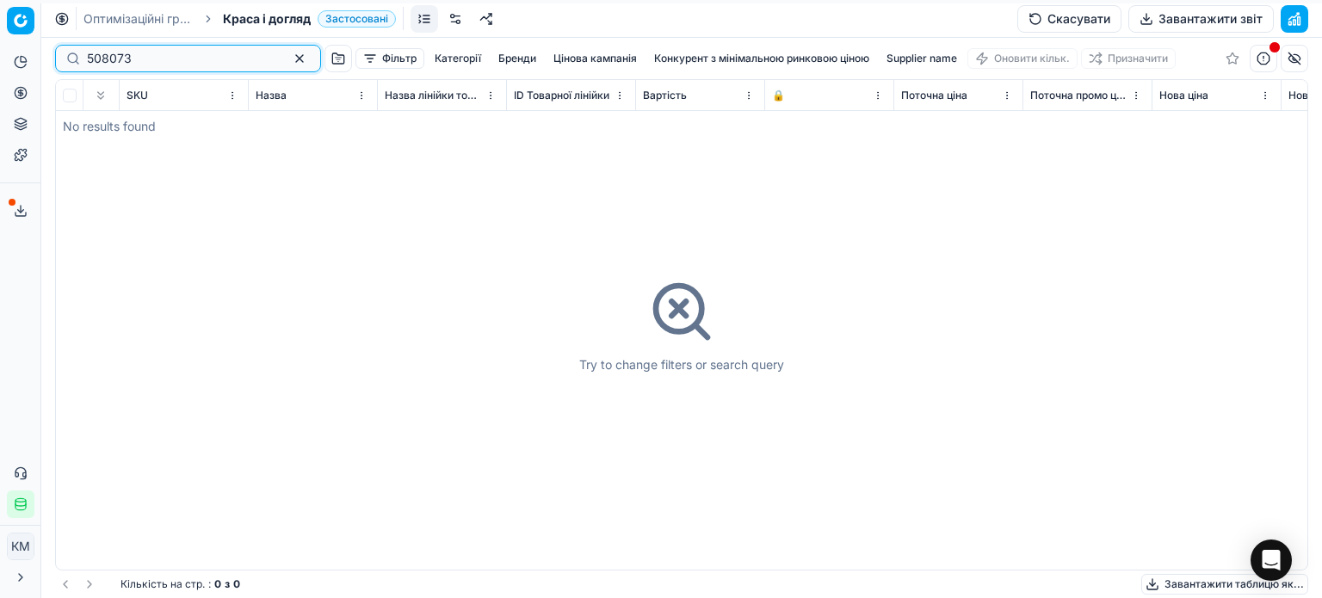
click at [91, 63] on input "508073" at bounding box center [181, 58] width 188 height 17
type input "508073"
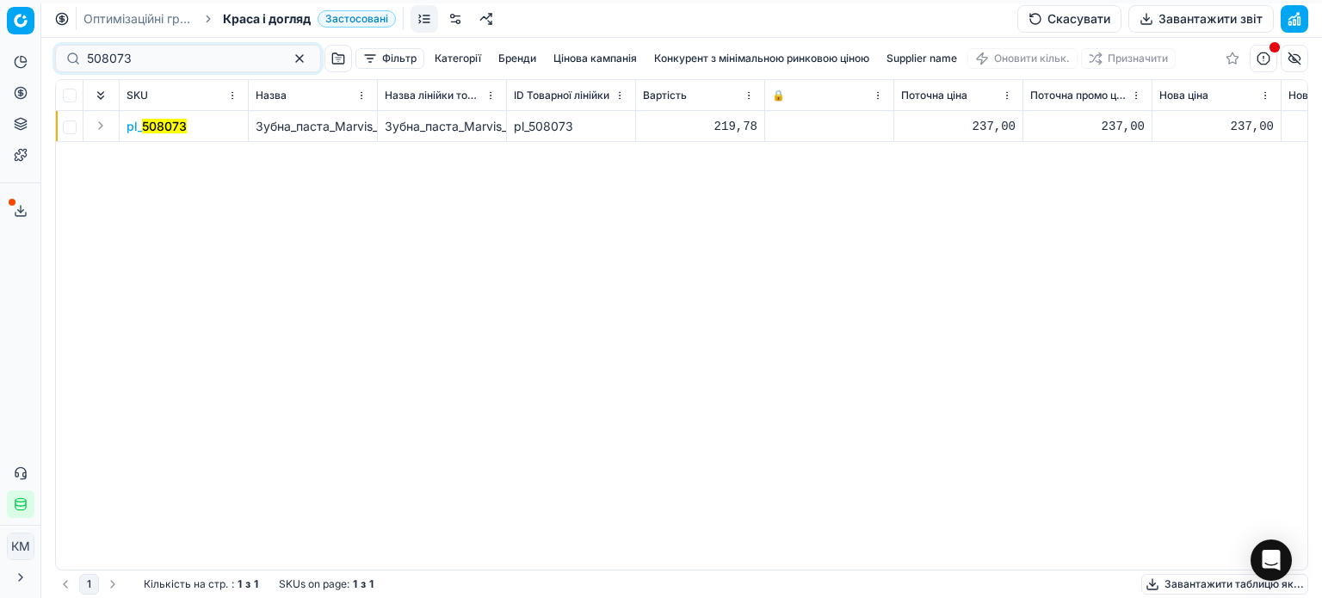
click at [154, 128] on mark "508073" at bounding box center [164, 126] width 45 height 15
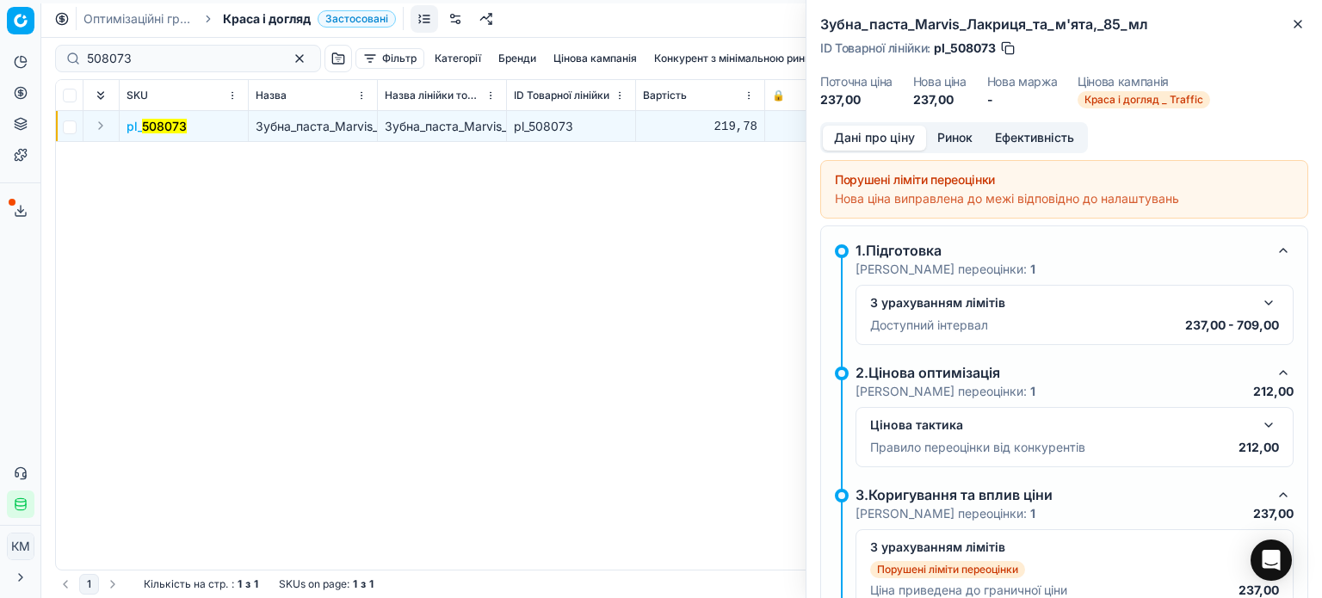
click at [945, 140] on button "Ринок" at bounding box center [955, 138] width 58 height 25
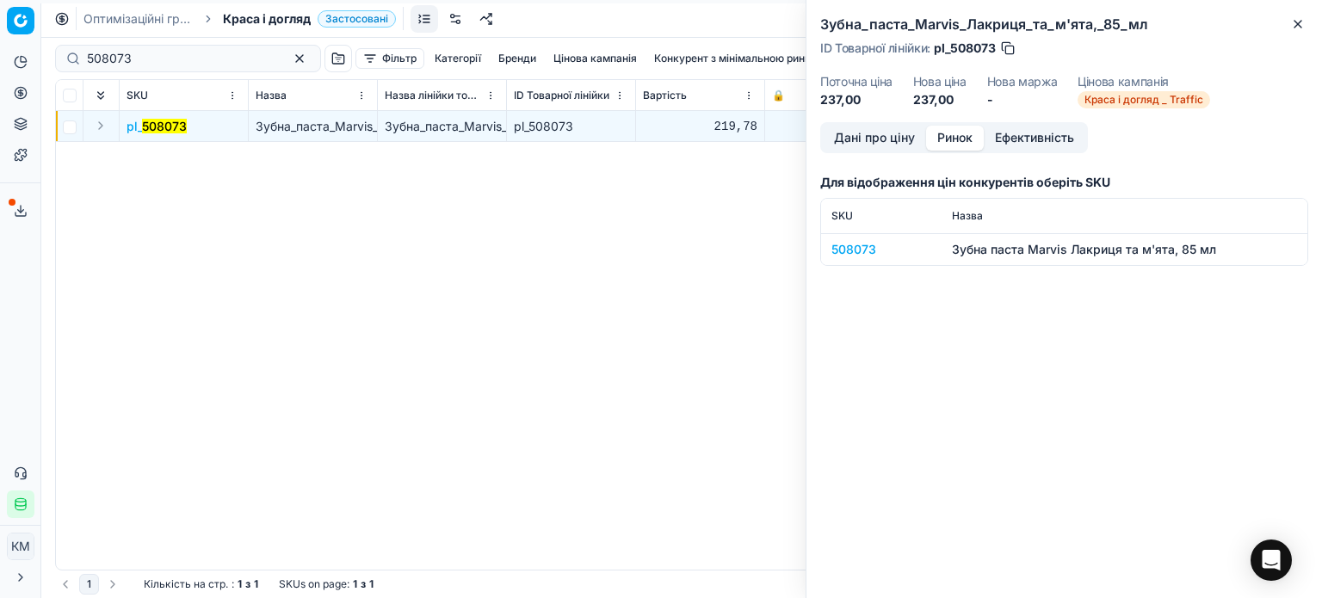
click at [869, 254] on div "508073" at bounding box center [881, 249] width 100 height 17
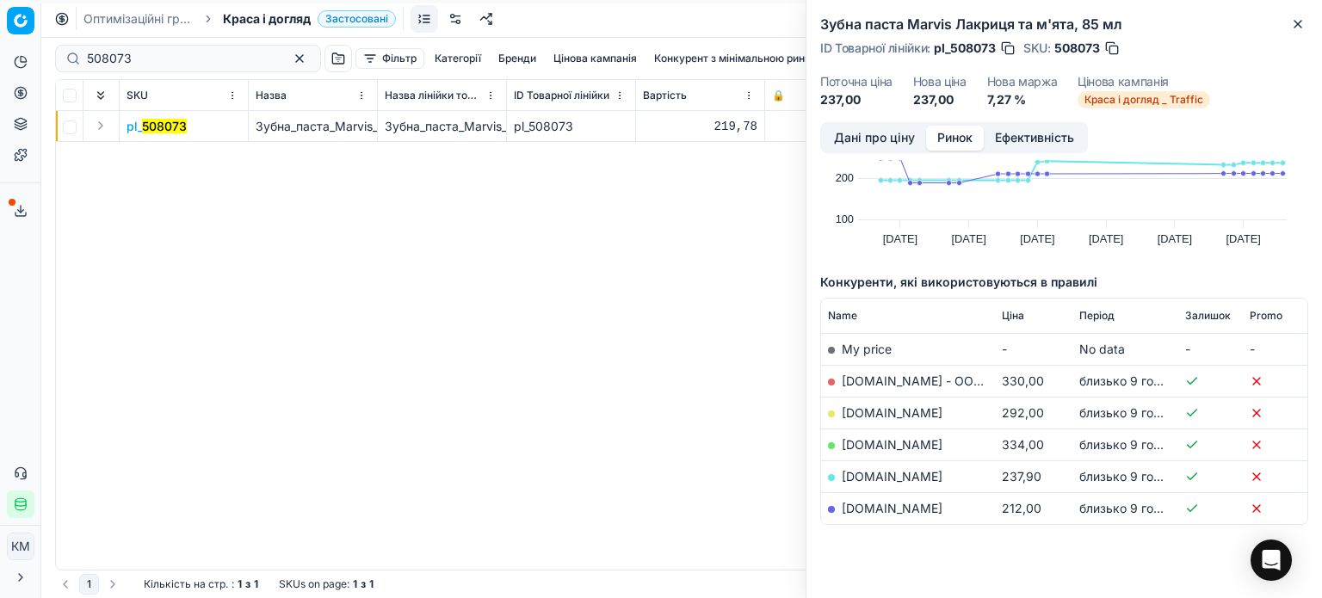
scroll to position [134, 0]
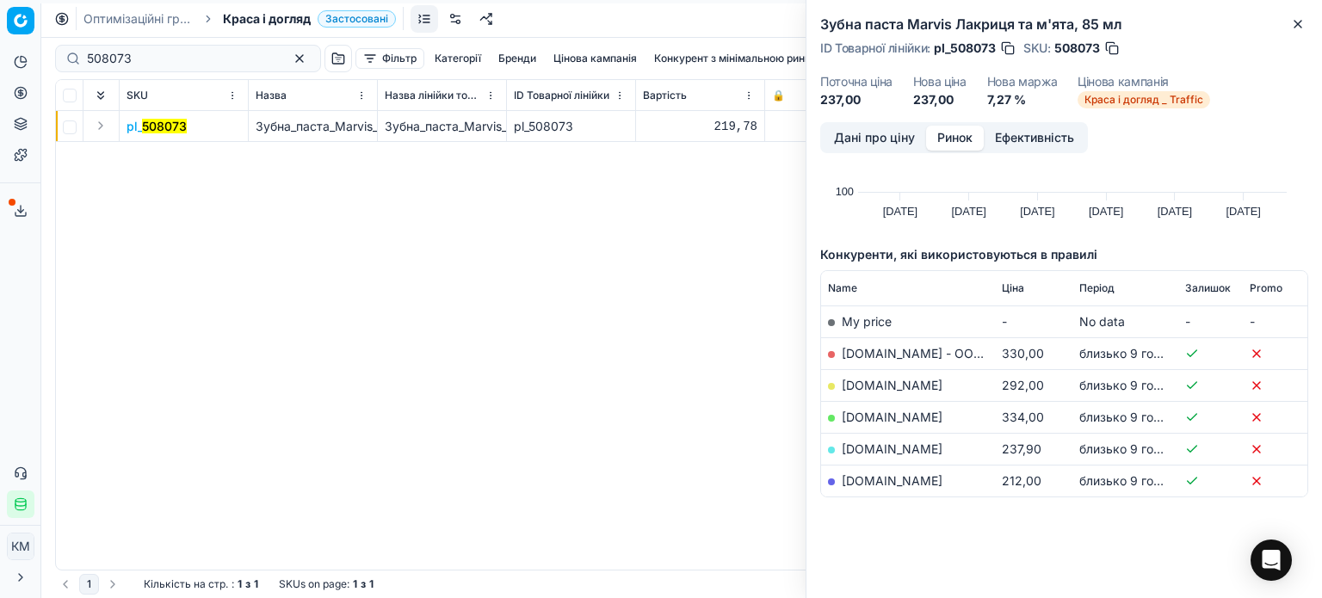
click at [866, 446] on link "[DOMAIN_NAME]" at bounding box center [892, 448] width 101 height 15
click at [866, 484] on link "[DOMAIN_NAME]" at bounding box center [892, 480] width 101 height 15
